Goal: Task Accomplishment & Management: Complete application form

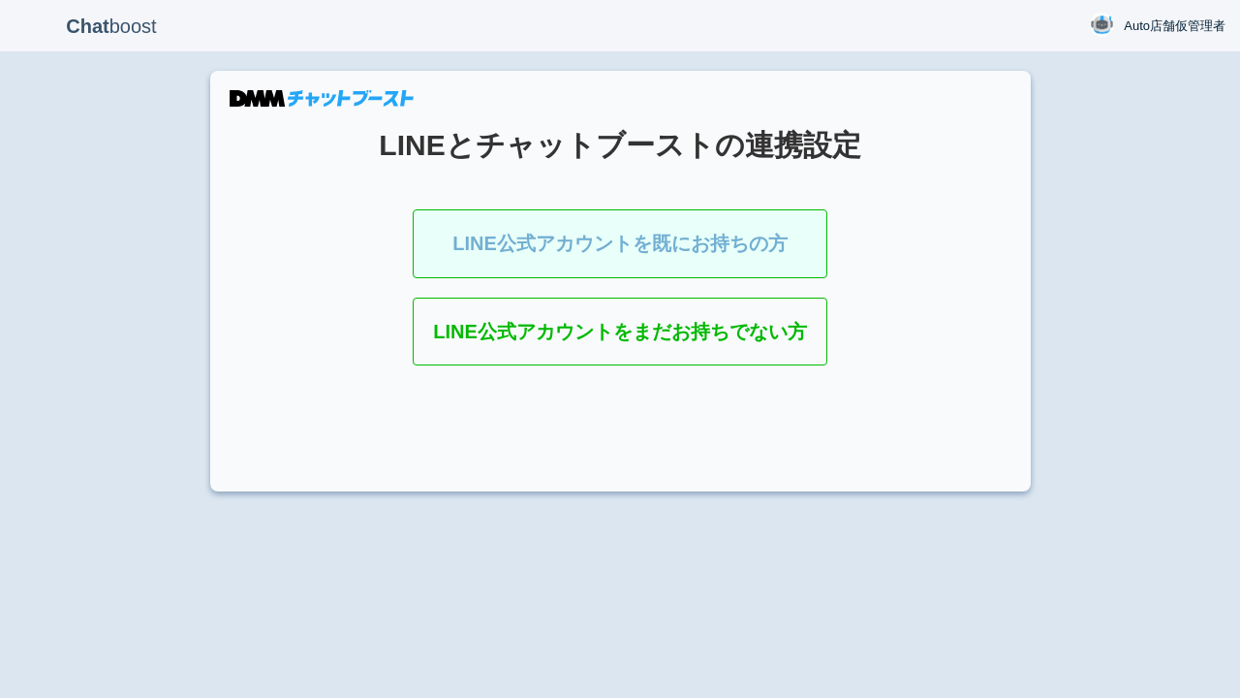
click at [568, 252] on link "LINE公式アカウントを既にお持ちの方" at bounding box center [620, 243] width 415 height 69
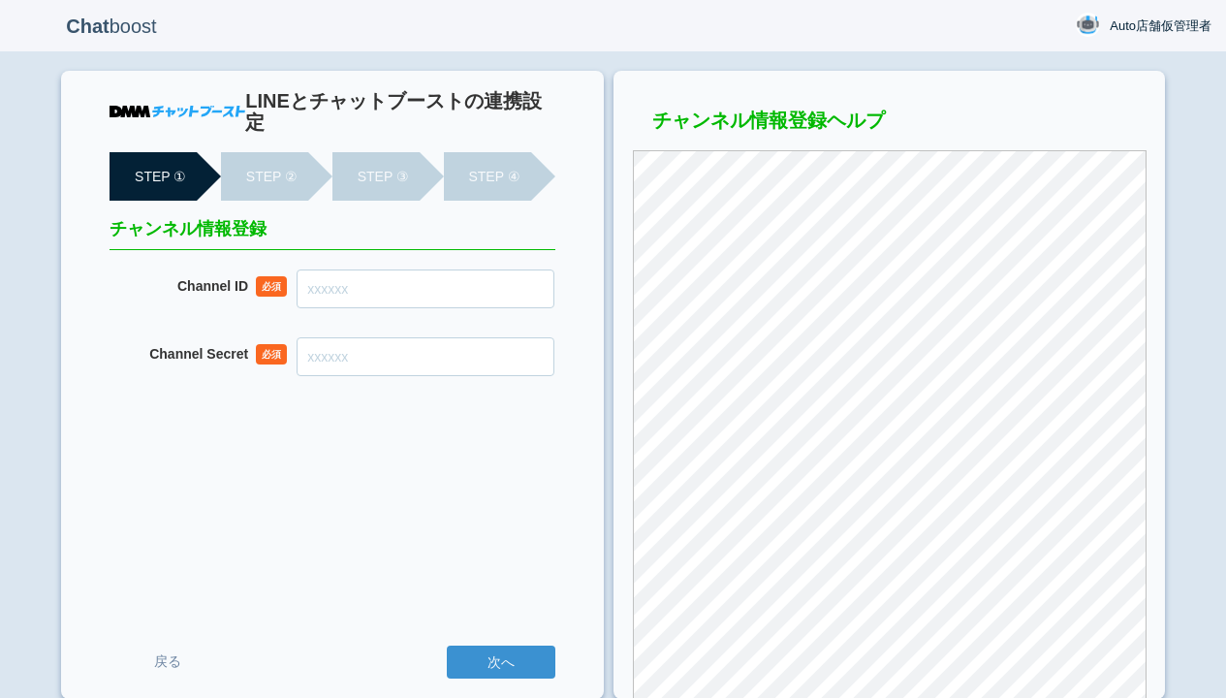
click at [441, 269] on input "Channel ID" at bounding box center [426, 288] width 258 height 39
paste input "2008264844"
type input "2008264844"
click at [466, 341] on input "Channel Secret" at bounding box center [426, 356] width 258 height 39
paste input "fe007885b5f7a7772cdb3c590a29935"
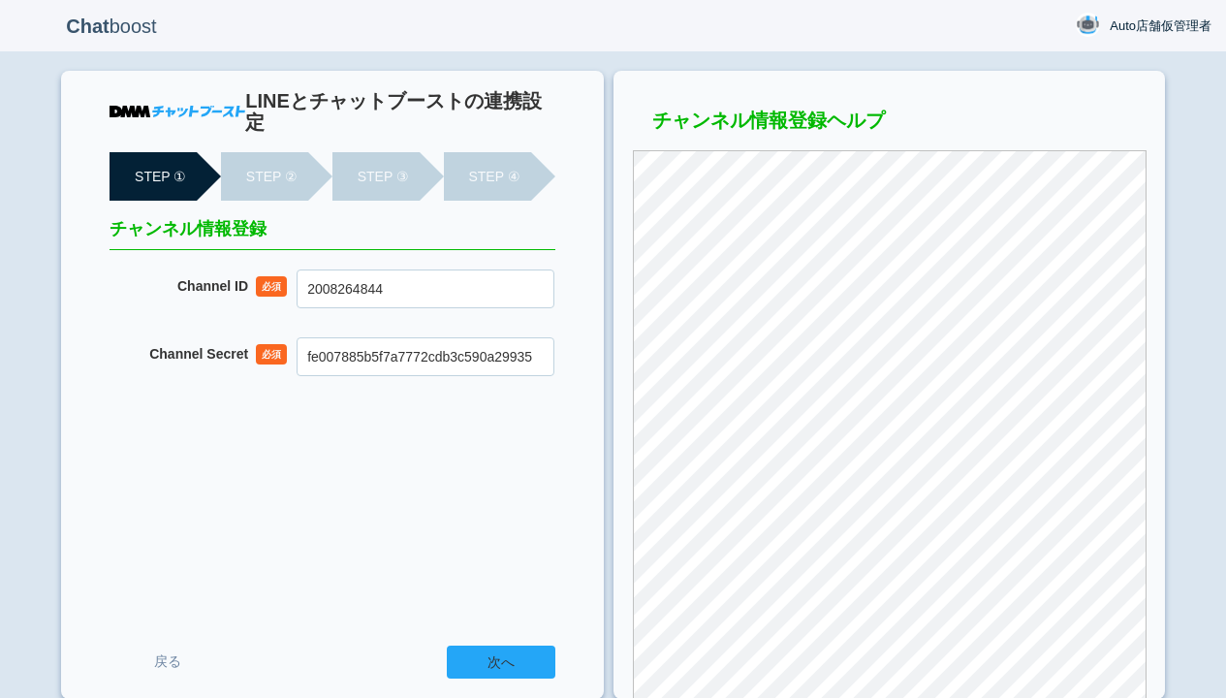
type input "fe007885b5f7a7772cdb3c590a29935"
click at [537, 654] on input "次へ" at bounding box center [501, 661] width 109 height 33
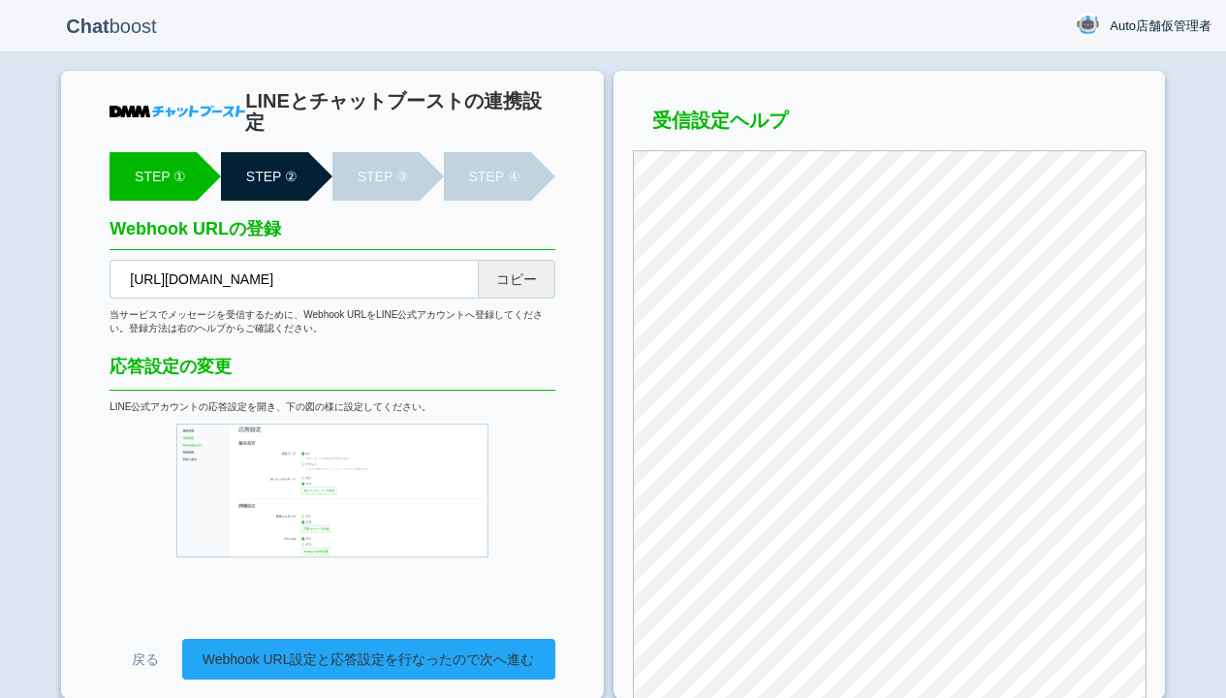
click at [405, 651] on link "Webhook URL設定と応答設定を行なったので次へ進む" at bounding box center [368, 659] width 373 height 41
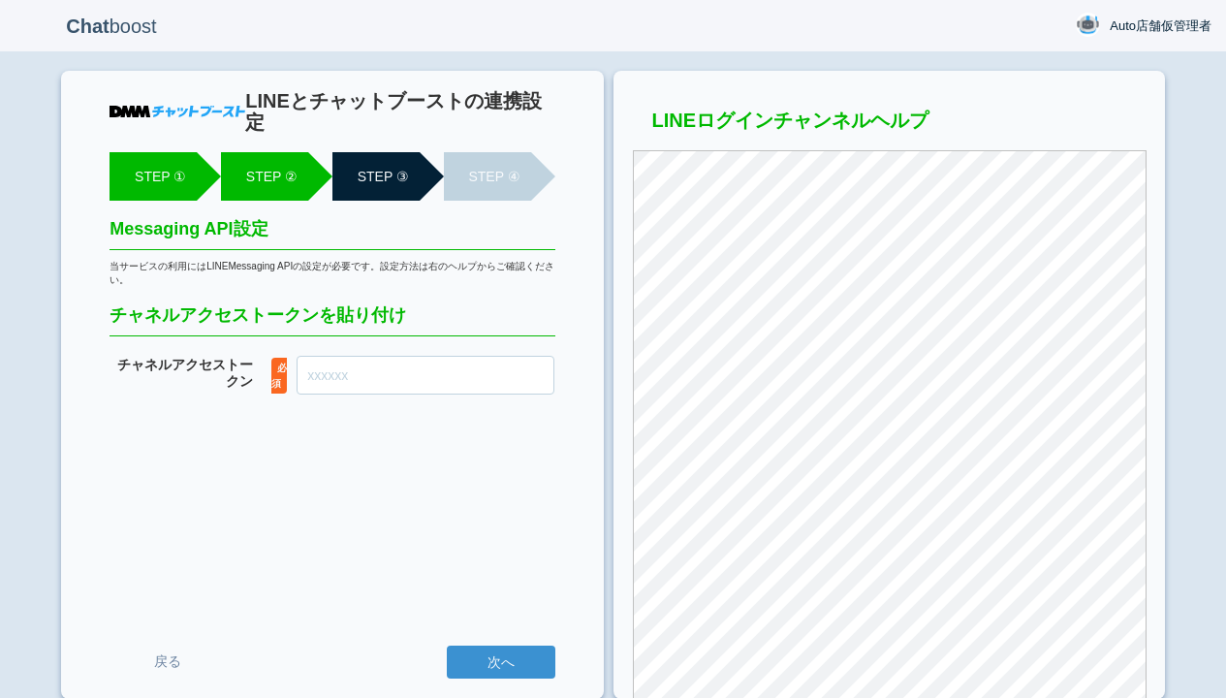
click at [427, 363] on input "チャネル アクセストークン" at bounding box center [426, 375] width 258 height 39
paste input "ivh6px+m3smbOGP6Pih5bTkNTDVEIfyf/cA53FWhC9hrSskCC2mU+vGU5U5K0SmYpy4WI2JCUnzjFCg…"
type input "ivh6px+m3smbOGP6Pih5bTkNTDVEIfyf/cA53FWhC9hrSskCC2mU+vGU5U5K0SmYpy4WI2JCUnzjFCg…"
click at [492, 656] on input "次へ" at bounding box center [501, 661] width 109 height 33
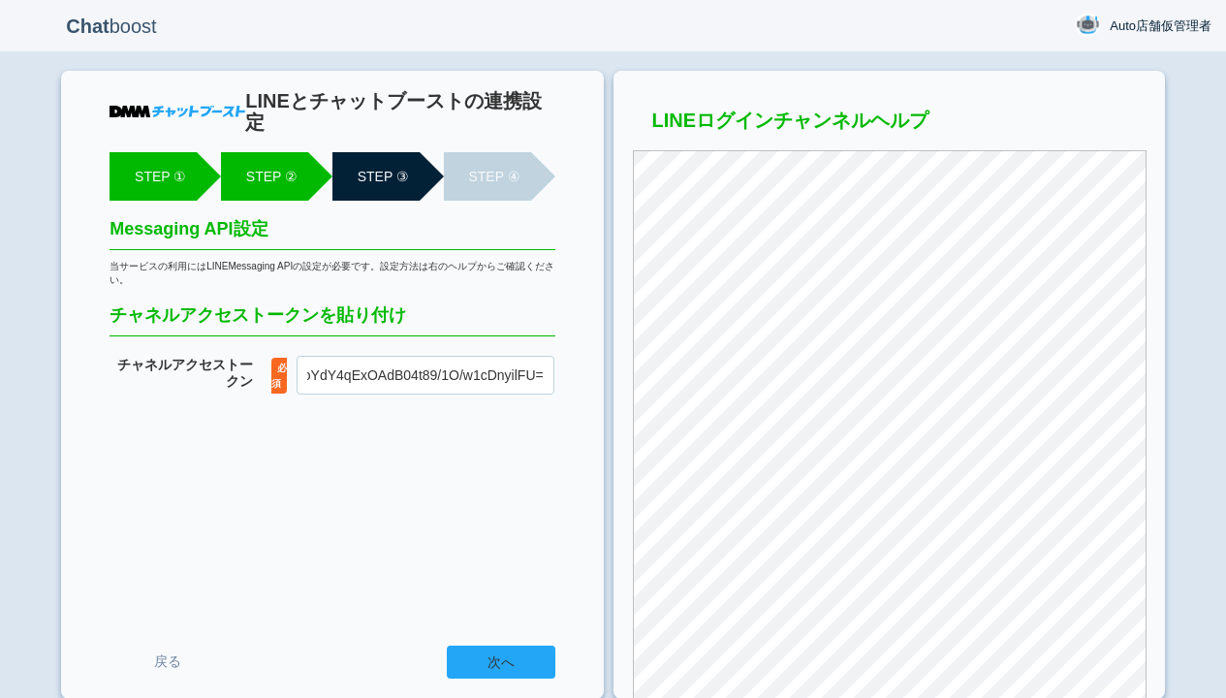
scroll to position [0, 0]
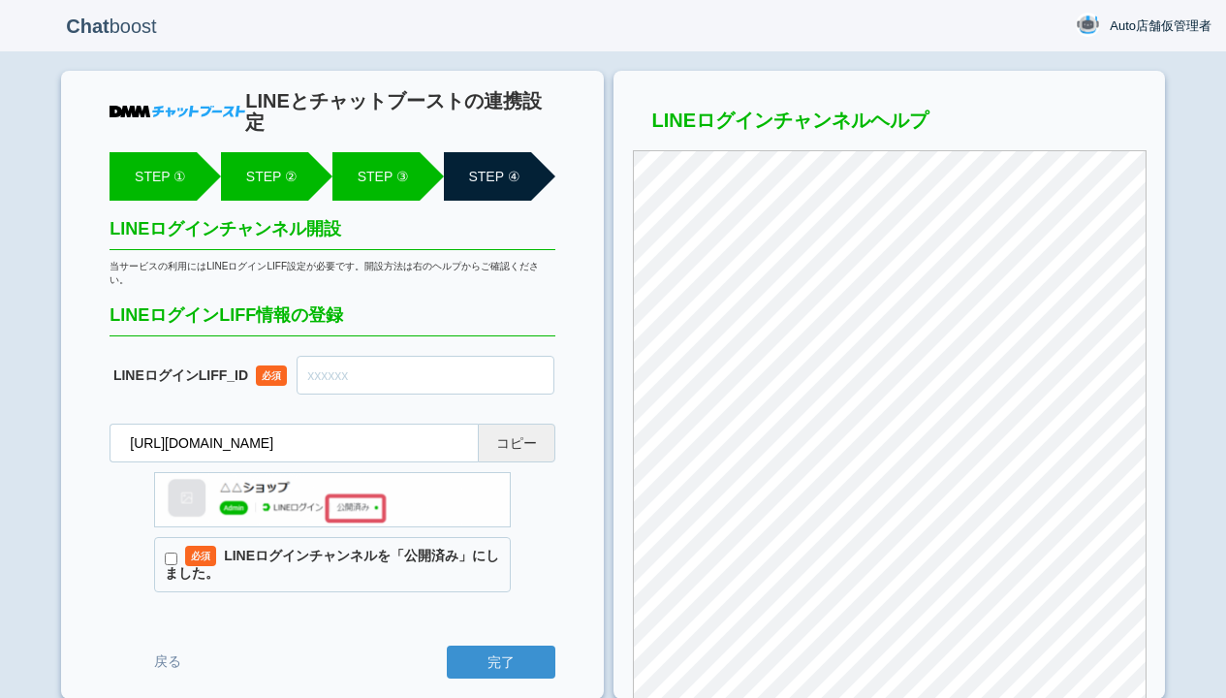
click at [366, 356] on input "text" at bounding box center [426, 375] width 258 height 39
click at [390, 537] on label "必須 LINEログインチャンネルを「公開済み」にしました。" at bounding box center [332, 564] width 356 height 55
click at [177, 552] on input "必須 LINEログインチャンネルを「公開済み」にしました。" at bounding box center [171, 558] width 13 height 13
checkbox input "true"
click at [402, 356] on input "text" at bounding box center [426, 375] width 258 height 39
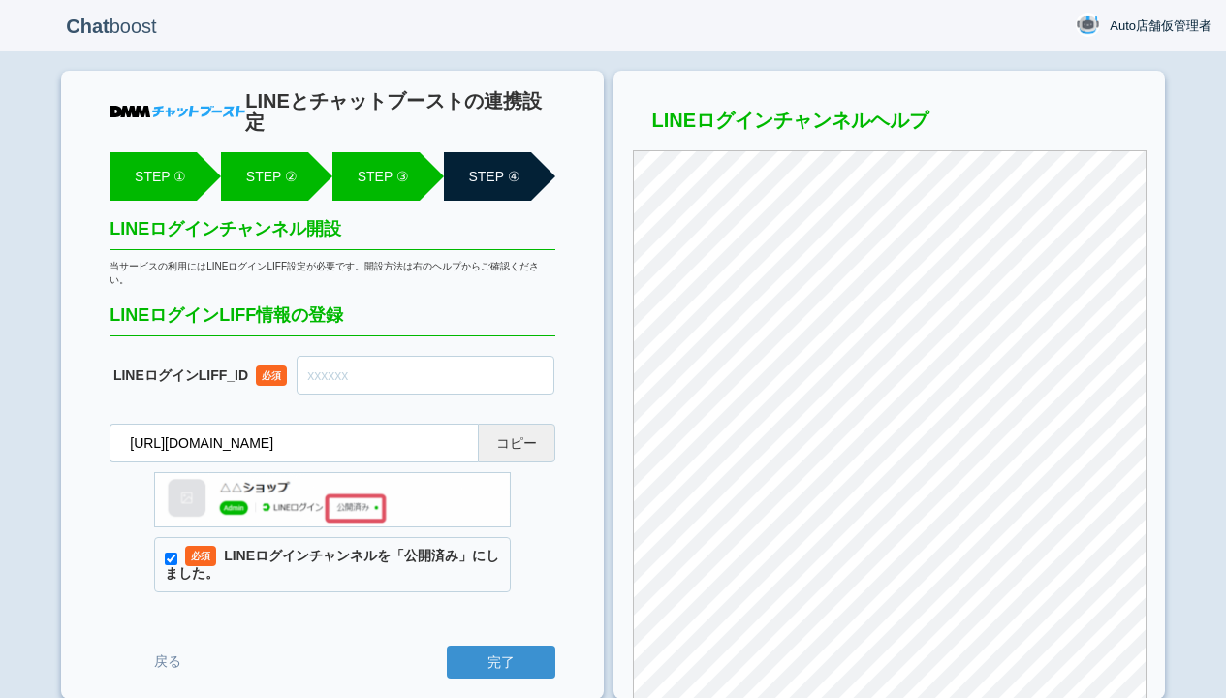
click at [413, 356] on input "text" at bounding box center [426, 375] width 258 height 39
paste input "2008264845-lORnMAqJ"
type input "2008264845-lORnMAqJ"
click at [516, 684] on div "LINEとチャットブーストの連携設定 STEP ① STEP ② STEP ③ STEP ④ LINEログインチャンネル開設 当サービスの利用にはLINEログ…" at bounding box center [332, 385] width 542 height 628
click at [514, 670] on input "完了" at bounding box center [501, 661] width 109 height 33
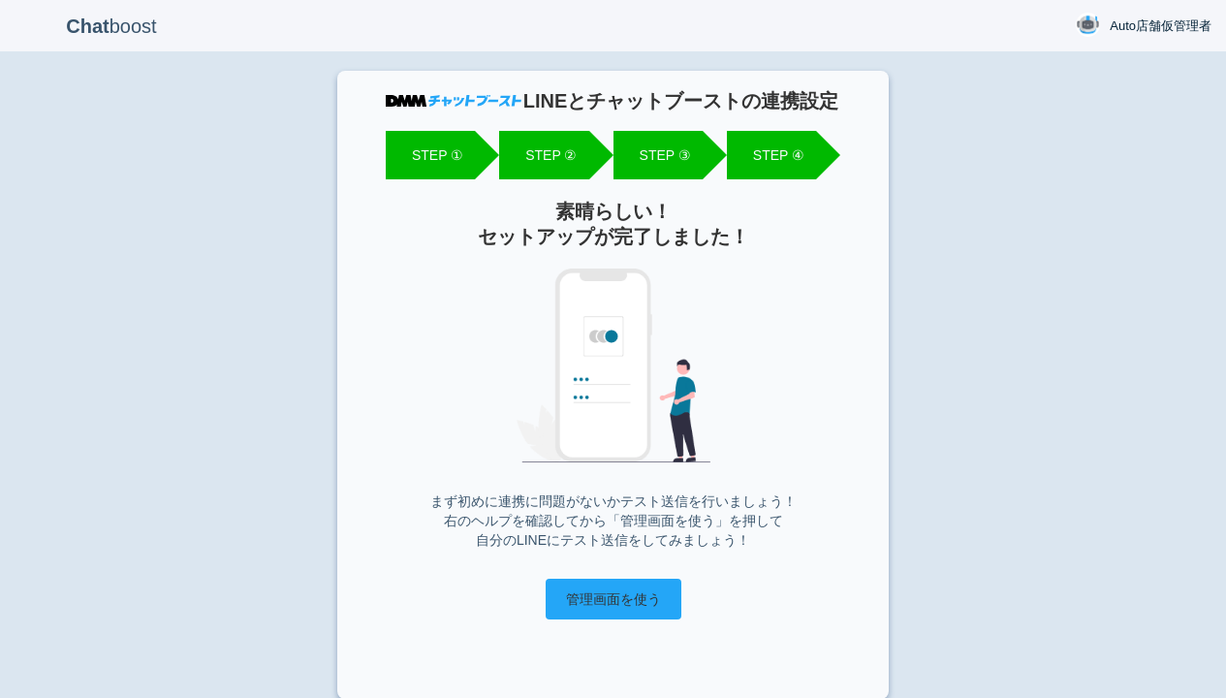
click at [645, 616] on input "管理画面を使う" at bounding box center [614, 598] width 136 height 41
